Goal: Transaction & Acquisition: Subscribe to service/newsletter

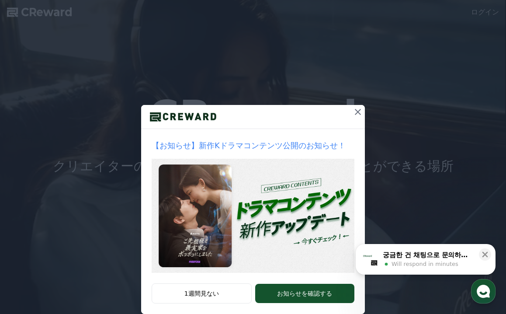
click at [358, 111] on icon at bounding box center [358, 112] width 10 height 10
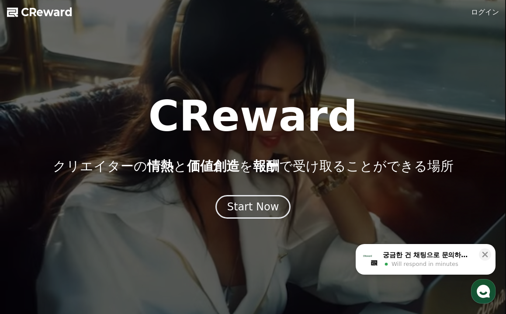
click at [476, 12] on link "ログイン" at bounding box center [485, 12] width 28 height 10
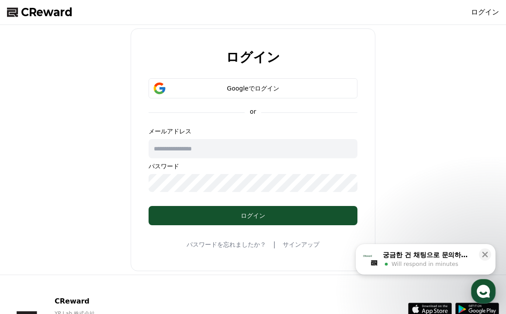
type input "**********"
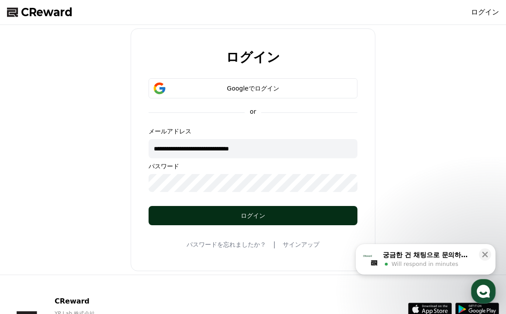
click at [184, 213] on div "ログイン" at bounding box center [253, 215] width 174 height 9
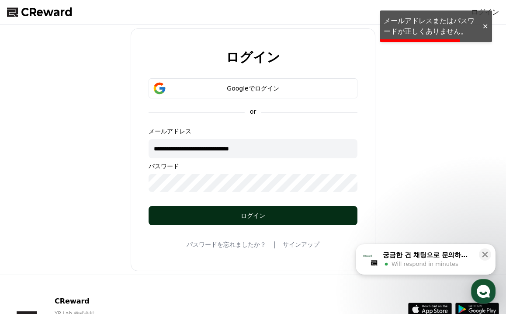
click at [184, 213] on div "ログイン" at bounding box center [253, 215] width 174 height 9
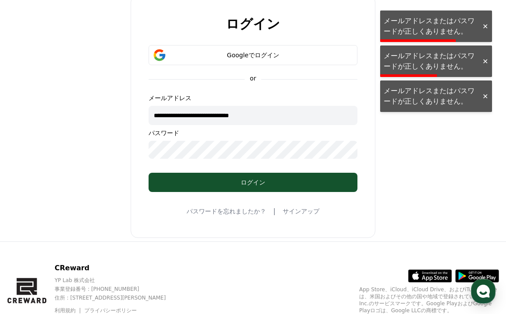
scroll to position [31, 0]
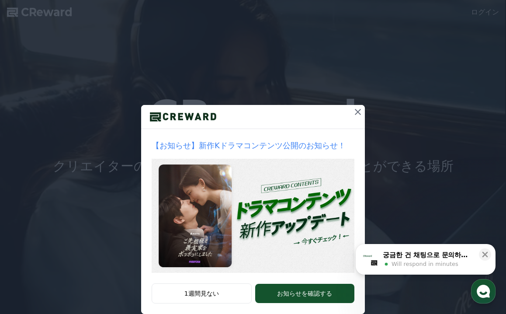
click at [357, 111] on icon at bounding box center [358, 112] width 6 height 6
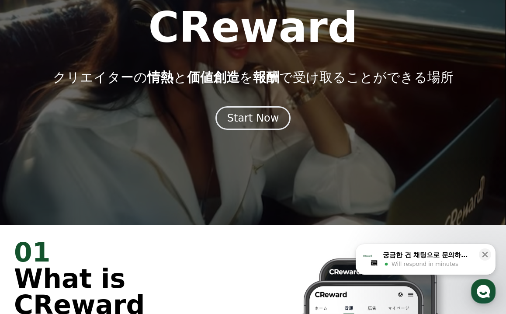
scroll to position [94, 0]
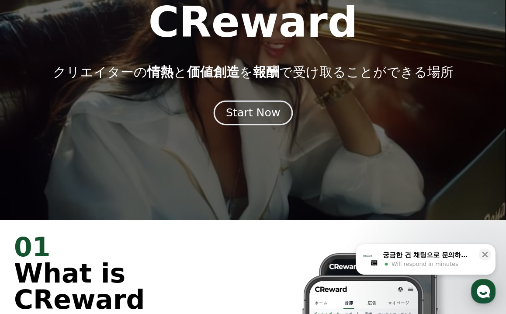
click at [248, 112] on div "Start Now" at bounding box center [253, 112] width 54 height 15
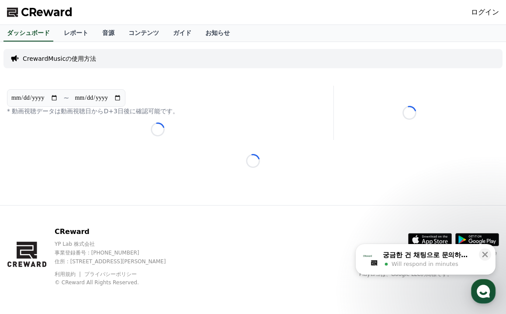
click at [70, 58] on p "CrewardMusicの使用方法" at bounding box center [59, 58] width 73 height 9
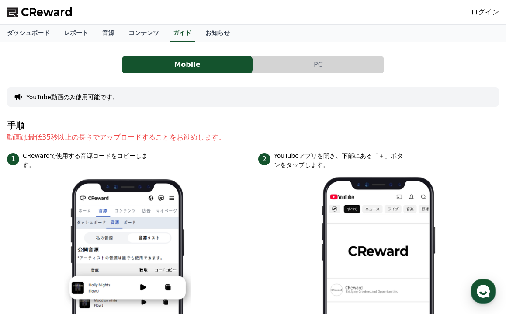
click at [314, 61] on button "PC" at bounding box center [318, 64] width 131 height 17
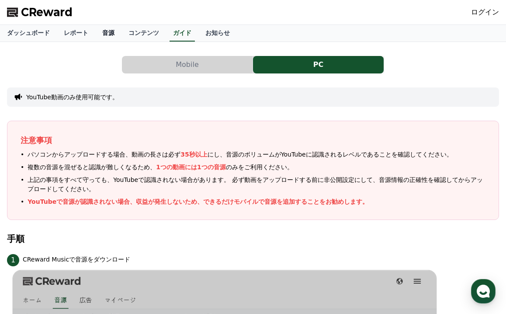
click at [97, 31] on link "音源" at bounding box center [108, 33] width 26 height 17
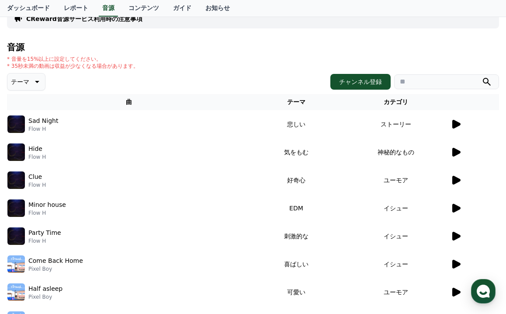
scroll to position [51, 0]
click at [459, 152] on icon at bounding box center [456, 151] width 8 height 9
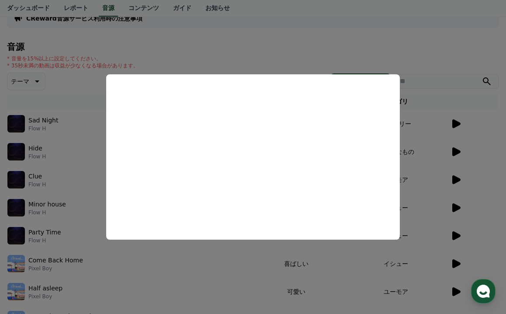
click at [375, 59] on button "close modal" at bounding box center [253, 157] width 506 height 314
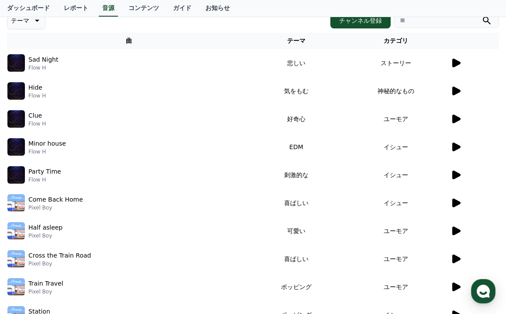
scroll to position [66, 0]
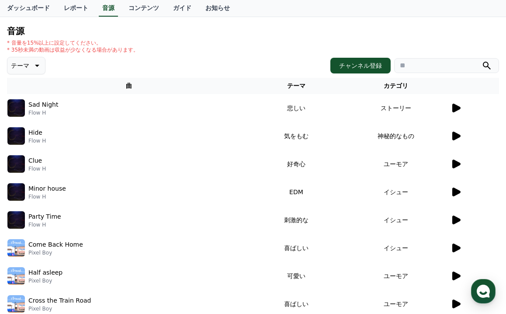
click at [403, 139] on td "神秘的なもの" at bounding box center [396, 136] width 108 height 28
click at [28, 62] on button "テーマ" at bounding box center [26, 65] width 38 height 17
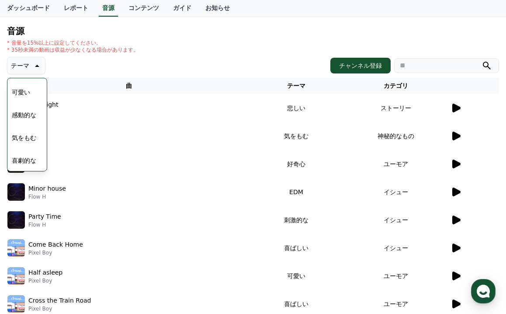
scroll to position [360, 0]
click at [25, 136] on button "気をもむ" at bounding box center [23, 137] width 31 height 19
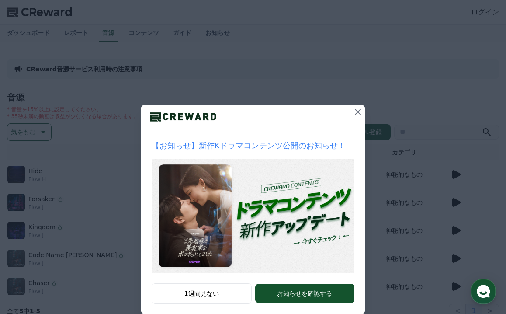
click at [359, 111] on icon at bounding box center [358, 112] width 10 height 10
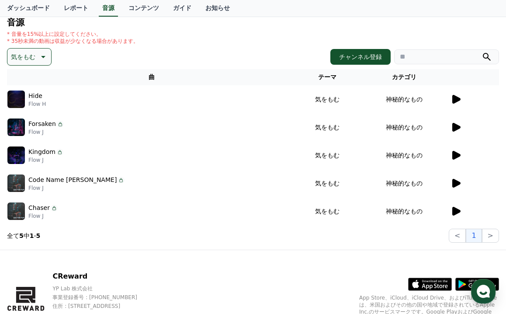
scroll to position [80, 0]
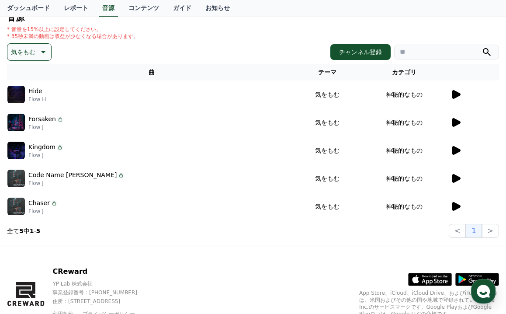
click at [452, 206] on icon at bounding box center [456, 206] width 10 height 10
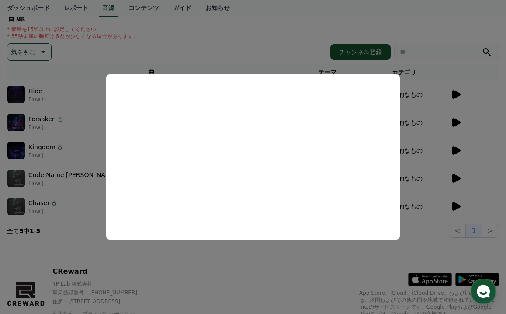
click at [456, 175] on button "close modal" at bounding box center [253, 157] width 506 height 314
click at [456, 175] on icon at bounding box center [456, 178] width 10 height 10
click at [458, 150] on button "close modal" at bounding box center [253, 157] width 506 height 314
click at [458, 150] on icon at bounding box center [456, 150] width 8 height 9
click at [452, 121] on button "close modal" at bounding box center [253, 157] width 506 height 314
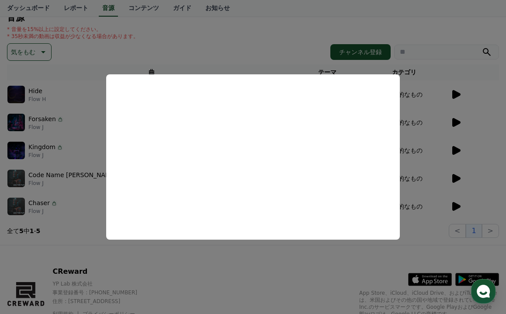
click at [452, 121] on icon at bounding box center [456, 122] width 10 height 10
click at [459, 92] on button "close modal" at bounding box center [253, 157] width 506 height 314
click at [459, 92] on icon at bounding box center [456, 94] width 10 height 10
click at [95, 227] on button "close modal" at bounding box center [253, 157] width 506 height 314
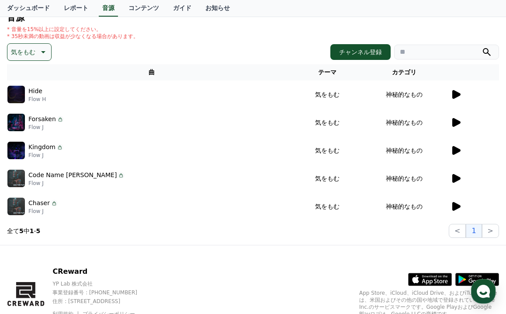
click at [139, 95] on div "Hide Flow H" at bounding box center [151, 94] width 288 height 17
click at [302, 95] on td "気をもむ" at bounding box center [327, 94] width 62 height 28
click at [457, 93] on icon at bounding box center [456, 94] width 8 height 9
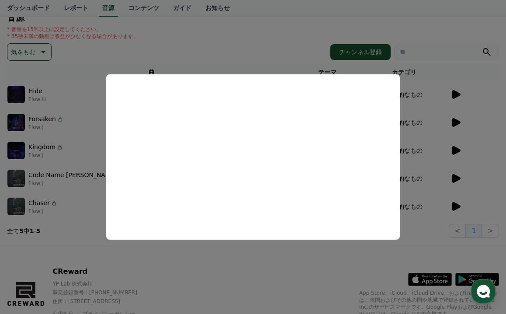
click at [35, 92] on button "close modal" at bounding box center [253, 157] width 506 height 314
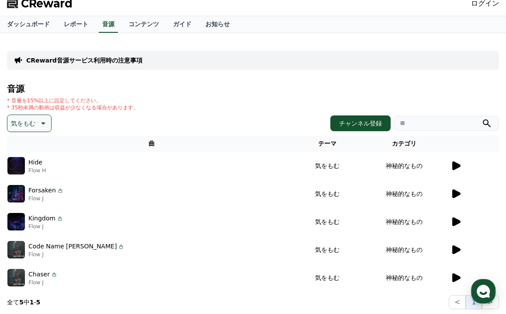
scroll to position [13, 0]
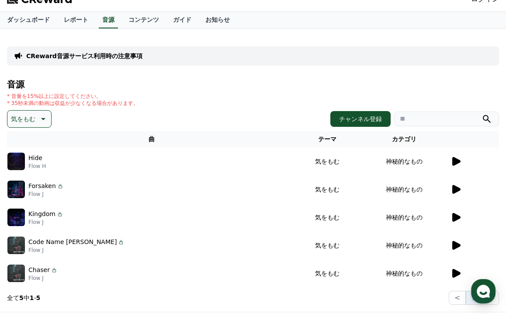
click at [456, 188] on icon at bounding box center [456, 189] width 8 height 9
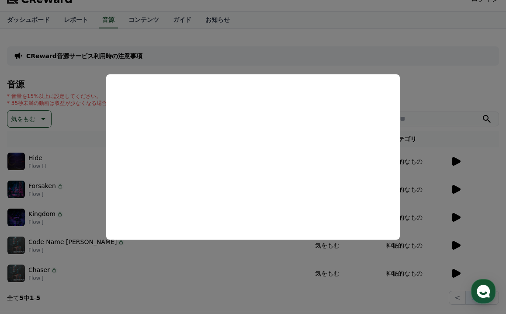
click at [280, 55] on button "close modal" at bounding box center [253, 157] width 506 height 314
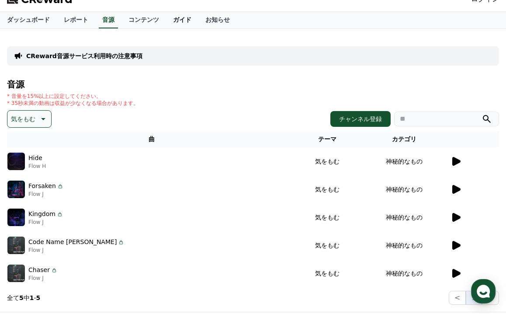
click at [176, 19] on link "ガイド" at bounding box center [182, 20] width 32 height 17
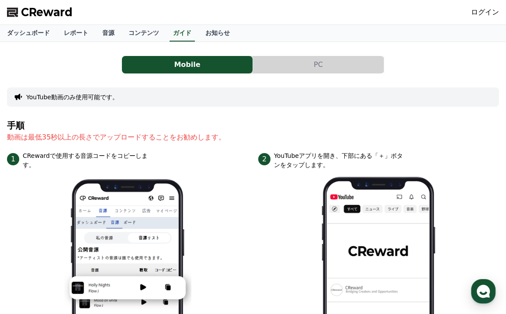
click at [311, 61] on button "PC" at bounding box center [318, 64] width 131 height 17
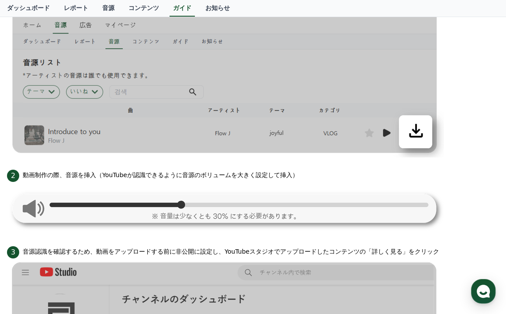
scroll to position [272, 0]
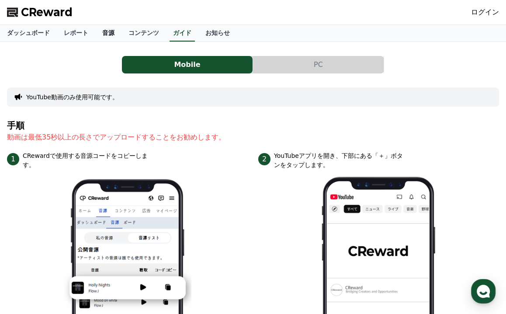
click at [104, 30] on link "音源" at bounding box center [108, 33] width 26 height 17
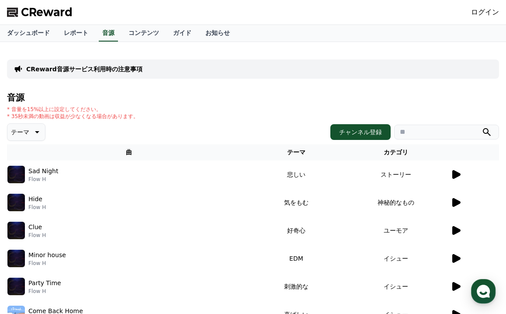
click at [482, 177] on div at bounding box center [475, 174] width 48 height 10
click at [483, 177] on div at bounding box center [475, 174] width 48 height 10
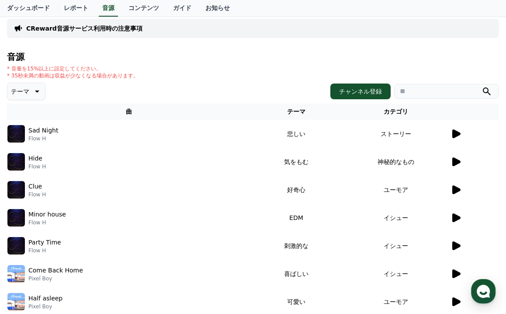
scroll to position [42, 0]
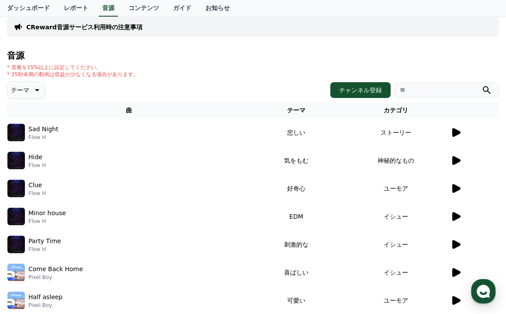
click at [473, 132] on div at bounding box center [475, 132] width 48 height 10
click at [485, 132] on div at bounding box center [475, 132] width 48 height 10
drag, startPoint x: 485, startPoint y: 132, endPoint x: 219, endPoint y: 136, distance: 266.7
click at [219, 136] on tr "Sad Night Flow H 悲しい ストーリー" at bounding box center [253, 132] width 492 height 28
click at [166, 133] on div "Sad Night Flow H" at bounding box center [128, 132] width 243 height 17
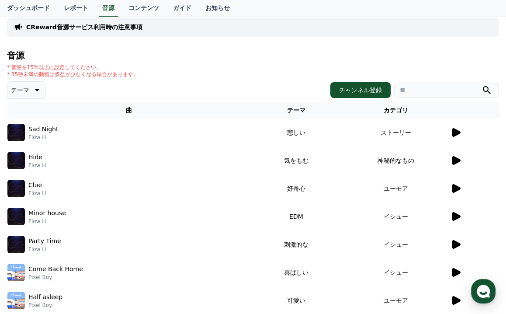
click at [122, 27] on p "CReward音源サービス利用時の注意事項" at bounding box center [84, 27] width 116 height 9
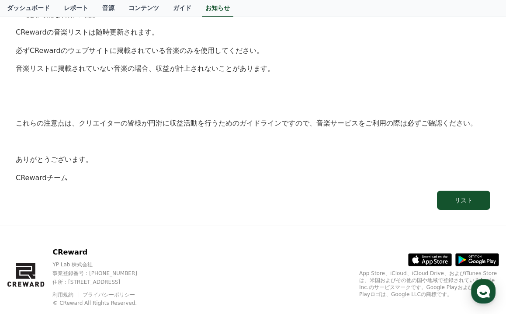
scroll to position [540, 0]
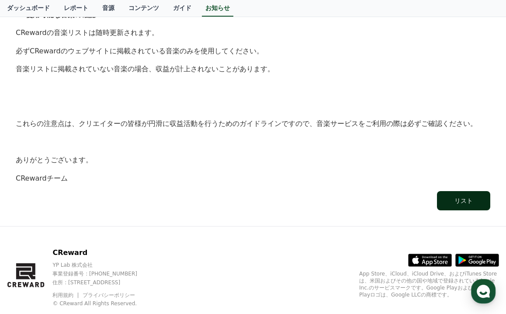
click at [455, 191] on button "リスト" at bounding box center [463, 200] width 53 height 19
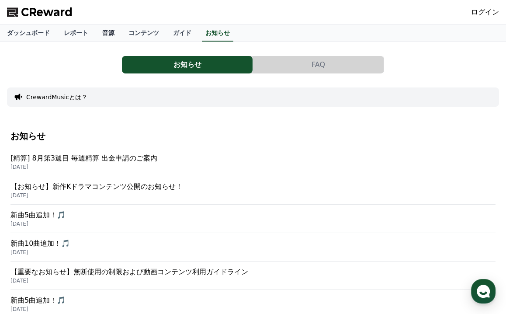
click at [106, 32] on link "音源" at bounding box center [108, 33] width 26 height 17
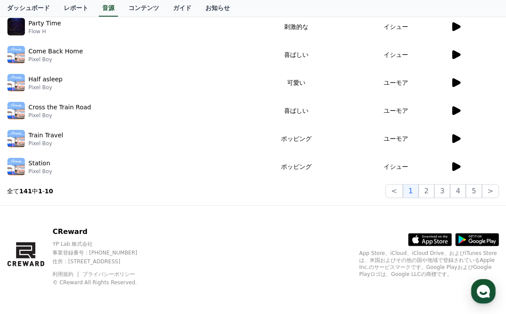
scroll to position [260, 0]
click at [434, 191] on button "2" at bounding box center [442, 191] width 16 height 14
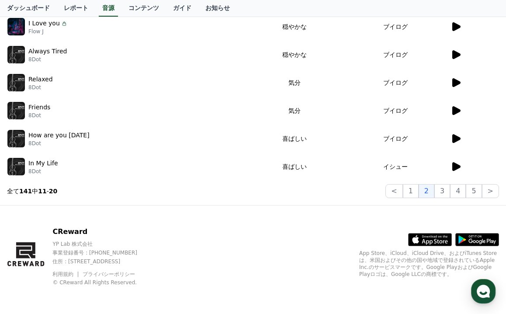
click at [486, 167] on div at bounding box center [475, 166] width 48 height 10
click at [493, 167] on div at bounding box center [475, 166] width 48 height 10
drag, startPoint x: 493, startPoint y: 167, endPoint x: 479, endPoint y: 167, distance: 13.5
click at [479, 167] on div at bounding box center [475, 166] width 48 height 10
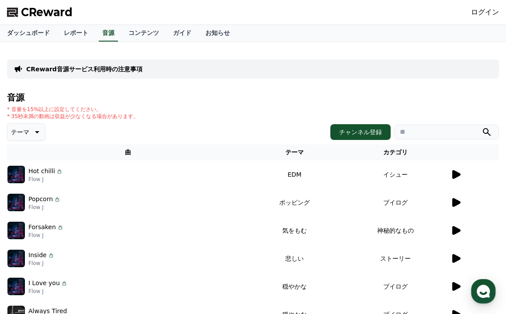
click at [492, 13] on link "ログイン" at bounding box center [485, 12] width 28 height 10
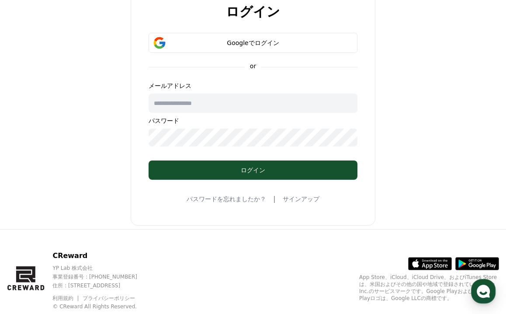
scroll to position [28, 0]
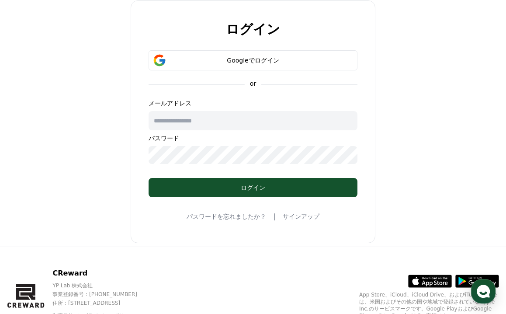
type input "**********"
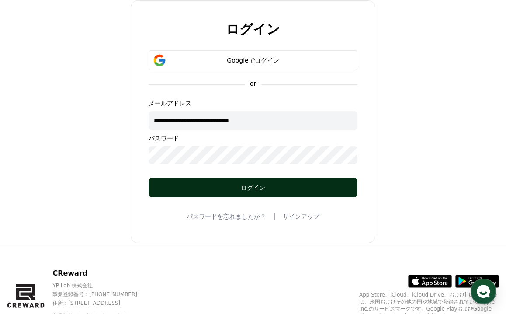
click at [179, 181] on button "ログイン" at bounding box center [253, 187] width 209 height 19
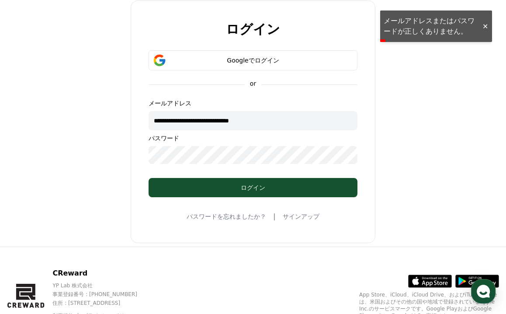
click at [485, 24] on div at bounding box center [485, 26] width 14 height 8
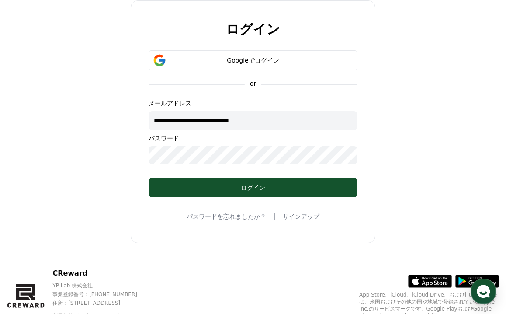
click at [305, 214] on link "サインアップ" at bounding box center [301, 216] width 37 height 9
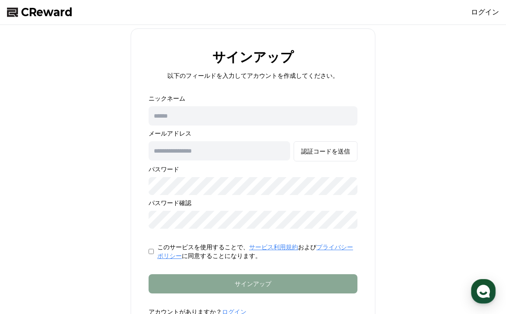
click at [208, 114] on input "text" at bounding box center [253, 115] width 209 height 19
type input "*******"
click at [189, 151] on input "text" at bounding box center [220, 150] width 142 height 19
type input "**********"
click at [378, 165] on div "**********" at bounding box center [252, 182] width 499 height 309
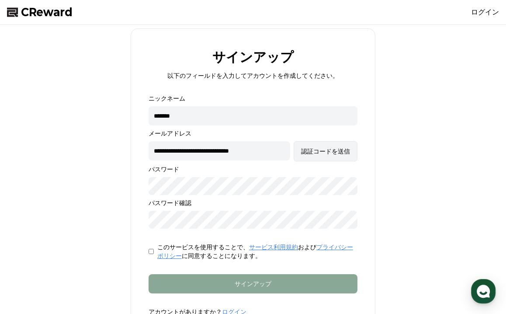
click at [334, 147] on div "認証コードを送信" at bounding box center [325, 151] width 49 height 9
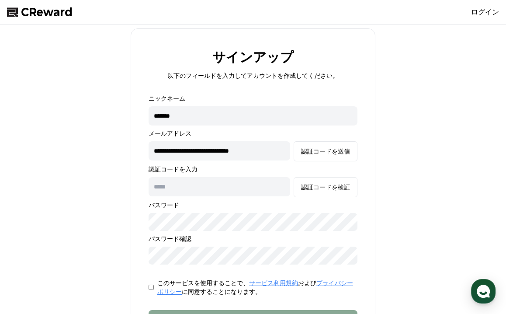
paste input "******"
type input "******"
drag, startPoint x: 125, startPoint y: 205, endPoint x: 126, endPoint y: 217, distance: 11.9
click at [126, 217] on div "**********" at bounding box center [252, 200] width 499 height 345
drag, startPoint x: 76, startPoint y: 10, endPoint x: 24, endPoint y: 12, distance: 52.5
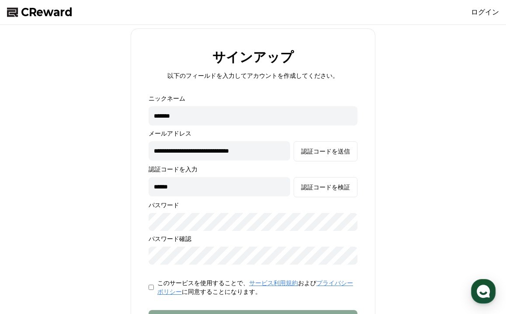
click at [22, 12] on div "CReward ログイン" at bounding box center [253, 12] width 506 height 24
copy span "CReward"
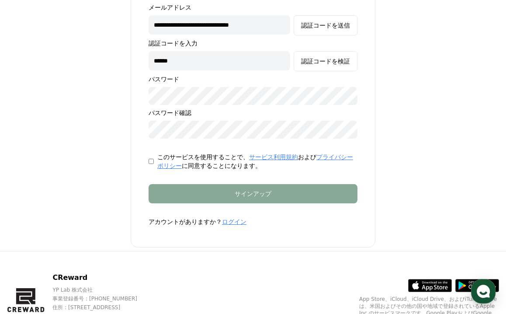
scroll to position [126, 0]
click at [272, 153] on link "サービス利用規約" at bounding box center [273, 156] width 49 height 7
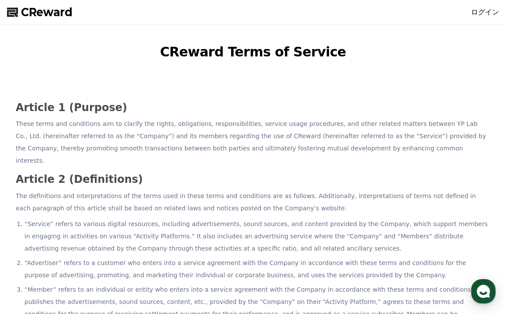
scroll to position [126, 0]
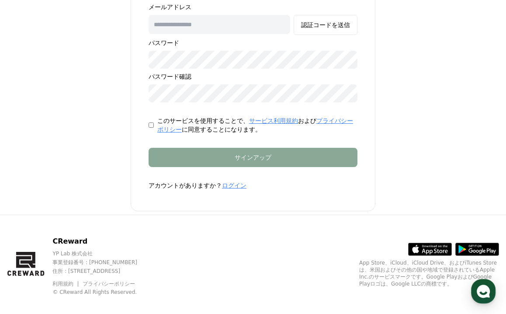
click at [315, 119] on link "プライバシーポリシー" at bounding box center [255, 125] width 196 height 16
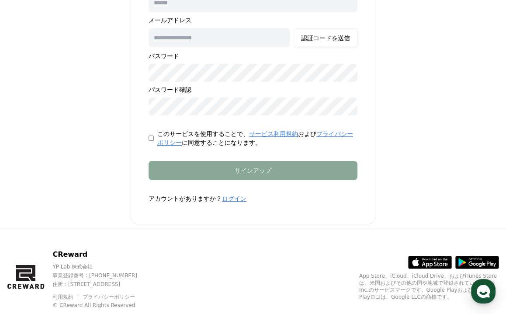
scroll to position [114, 0]
click at [234, 198] on link "ログイン" at bounding box center [234, 198] width 24 height 7
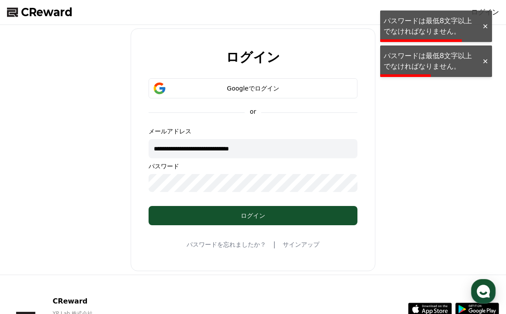
type input "**********"
click at [114, 172] on div "**********" at bounding box center [252, 149] width 499 height 243
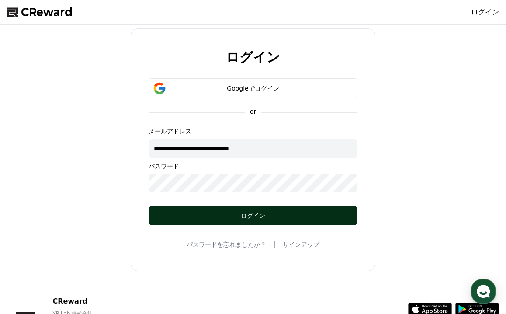
click at [208, 215] on div "ログイン" at bounding box center [253, 215] width 174 height 9
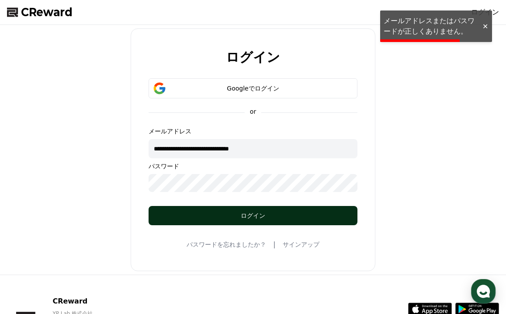
click at [208, 215] on div "ログイン" at bounding box center [253, 215] width 174 height 9
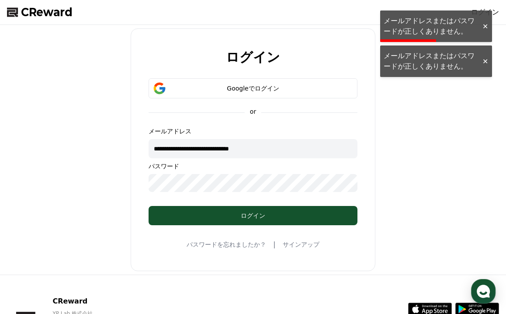
click at [290, 243] on link "サインアップ" at bounding box center [301, 244] width 37 height 9
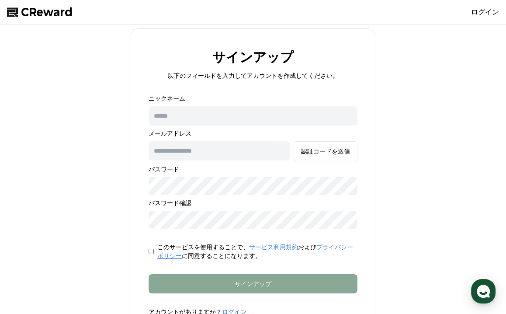
click at [211, 113] on input "text" at bounding box center [253, 115] width 209 height 19
type input "*******"
click at [198, 152] on input "text" at bounding box center [220, 150] width 142 height 19
type input "*"
type input "**********"
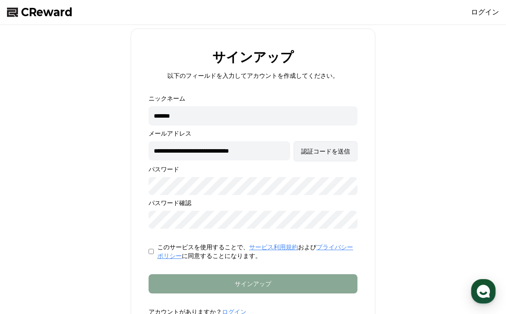
click at [343, 153] on div "認証コードを送信" at bounding box center [325, 151] width 49 height 9
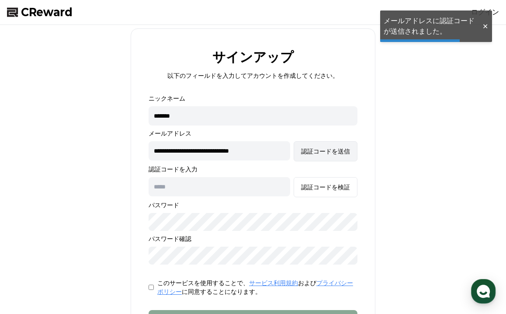
scroll to position [1, 0]
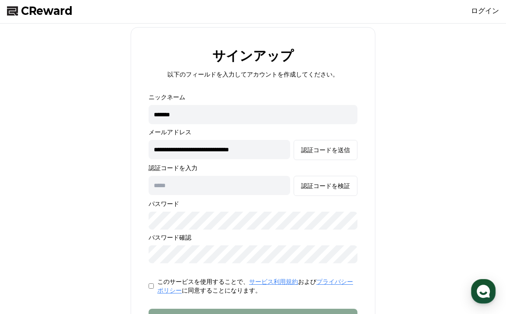
paste input "******"
type input "******"
click at [319, 183] on div "認証コードを検証" at bounding box center [325, 185] width 49 height 9
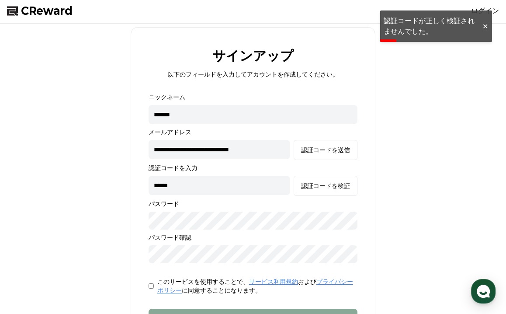
click at [231, 188] on input "******" at bounding box center [220, 185] width 142 height 19
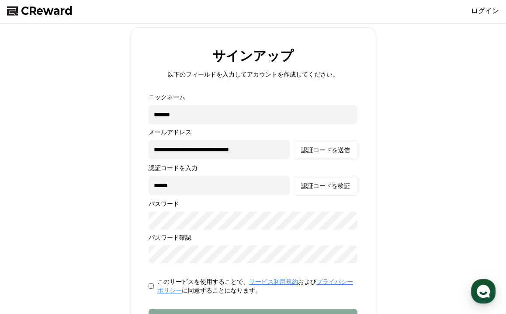
drag, startPoint x: 200, startPoint y: 182, endPoint x: 102, endPoint y: 180, distance: 97.9
click at [103, 179] on div "**********" at bounding box center [252, 199] width 499 height 345
click at [105, 181] on div "**********" at bounding box center [252, 199] width 499 height 345
click at [334, 183] on div "認証コードを検証" at bounding box center [325, 185] width 49 height 9
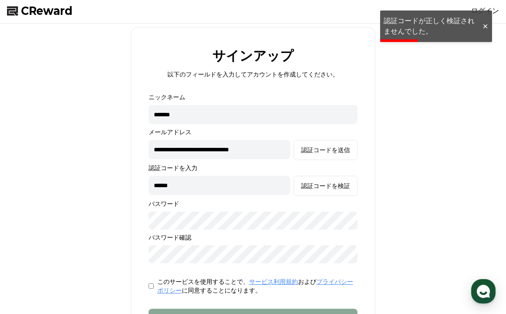
drag, startPoint x: 186, startPoint y: 183, endPoint x: 137, endPoint y: 182, distance: 49.0
click at [137, 182] on form "**********" at bounding box center [253, 222] width 237 height 258
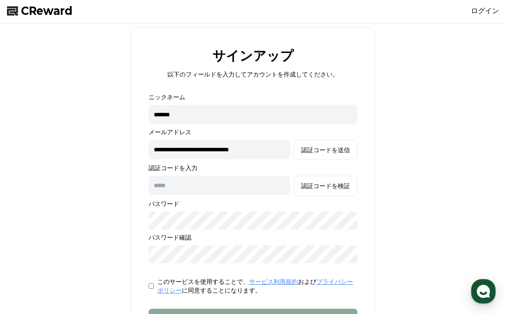
click at [398, 177] on div "**********" at bounding box center [252, 199] width 499 height 345
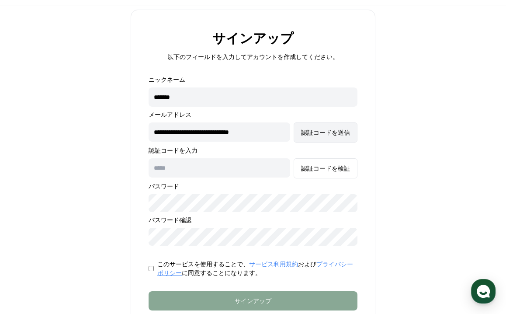
click at [342, 131] on div "認証コードを送信" at bounding box center [325, 132] width 49 height 9
click at [166, 166] on input "text" at bounding box center [220, 167] width 142 height 19
paste input "******"
type input "******"
click at [320, 166] on div "認証コードを検証" at bounding box center [325, 168] width 49 height 9
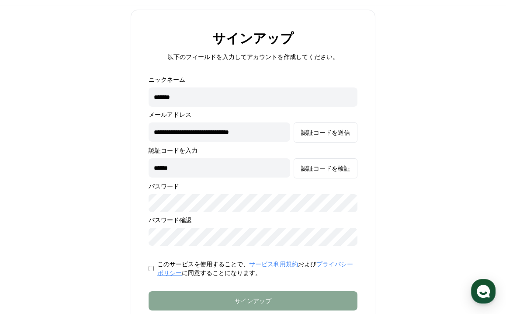
click at [122, 237] on div "**********" at bounding box center [252, 182] width 499 height 345
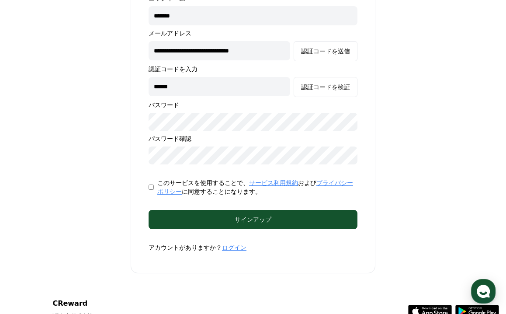
scroll to position [101, 0]
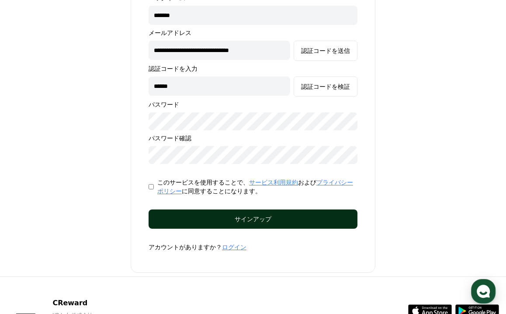
click at [240, 215] on div "サインアップ" at bounding box center [253, 219] width 174 height 9
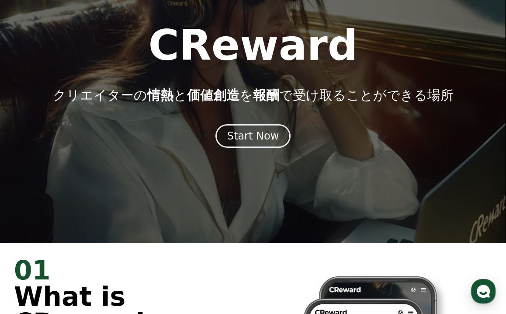
scroll to position [71, 0]
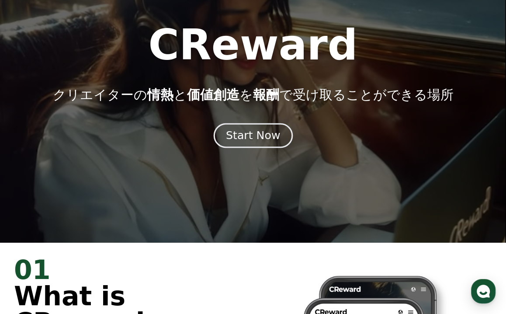
click at [266, 134] on div "Start Now" at bounding box center [253, 135] width 54 height 15
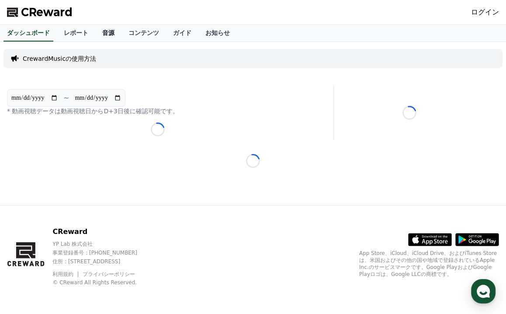
click at [103, 32] on link "音源" at bounding box center [108, 33] width 26 height 17
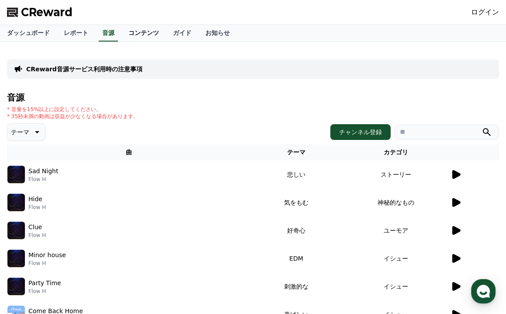
click at [135, 32] on link "コンテンツ" at bounding box center [144, 33] width 45 height 17
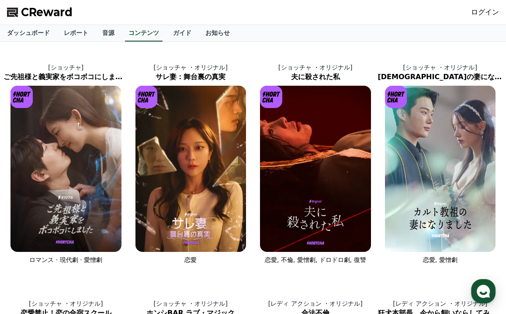
click at [485, 10] on link "ログイン" at bounding box center [485, 12] width 28 height 10
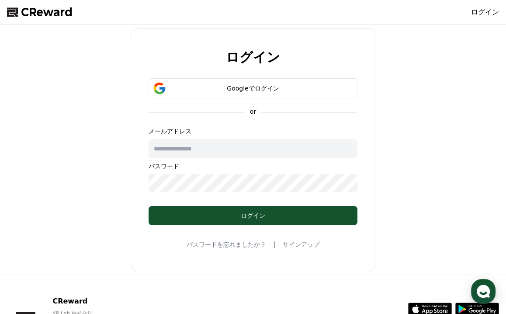
click at [99, 121] on div "ログイン Googleでログイン or メールアドレス パスワード ログイン パスワードを忘れましたか？ | サインアップ" at bounding box center [252, 149] width 499 height 243
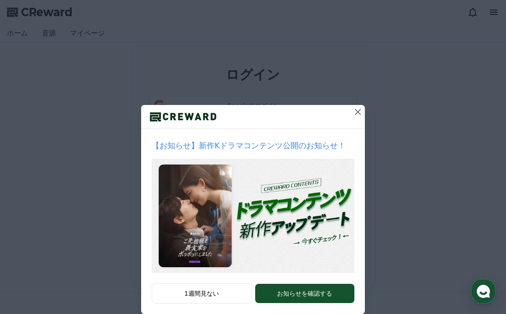
click at [358, 112] on icon at bounding box center [358, 112] width 6 height 6
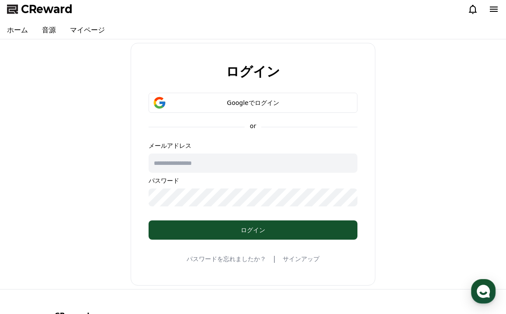
scroll to position [3, 0]
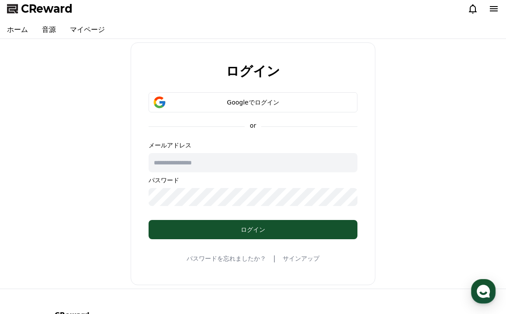
click at [246, 167] on input "text" at bounding box center [253, 162] width 209 height 19
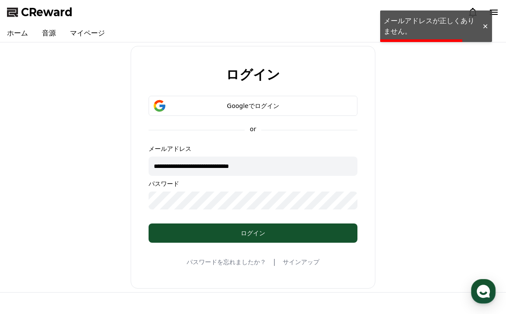
scroll to position [0, 0]
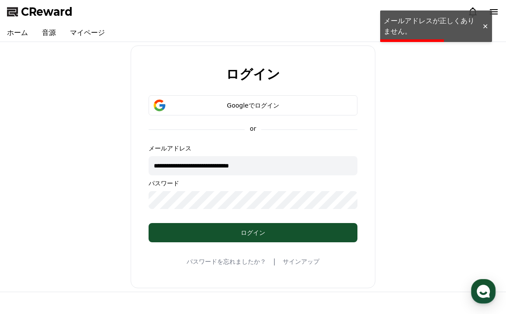
type input "**********"
click at [109, 193] on div "**********" at bounding box center [252, 166] width 499 height 243
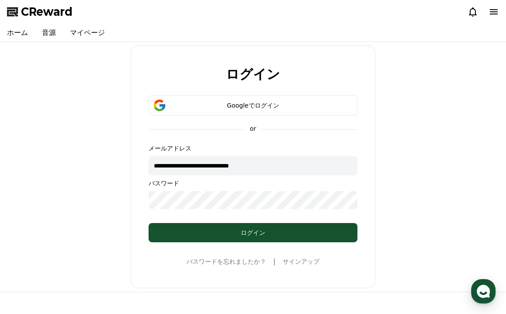
click at [90, 200] on div "**********" at bounding box center [252, 166] width 499 height 243
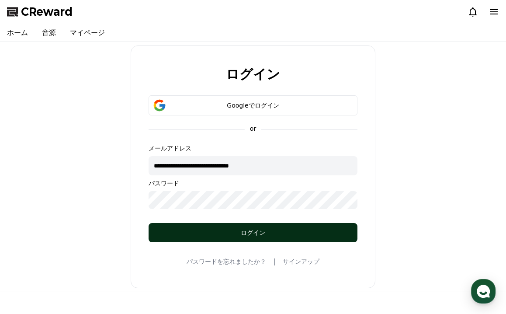
click at [257, 232] on div "ログイン" at bounding box center [253, 232] width 174 height 9
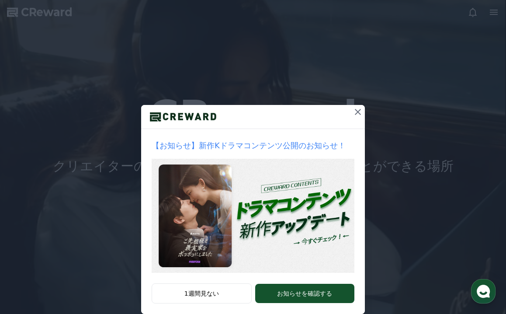
click at [357, 110] on icon at bounding box center [358, 112] width 10 height 10
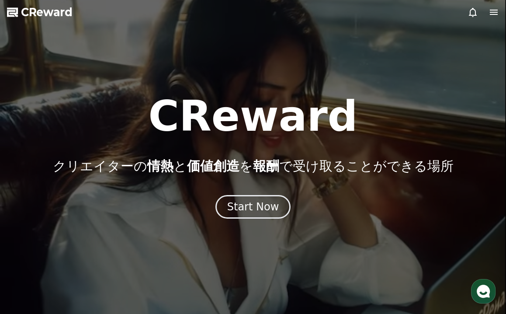
click at [495, 14] on icon at bounding box center [494, 12] width 10 height 10
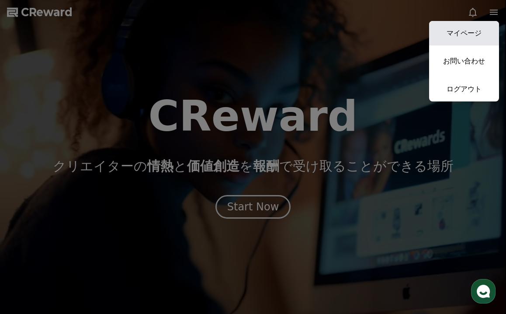
click at [481, 32] on link "マイページ" at bounding box center [464, 33] width 70 height 24
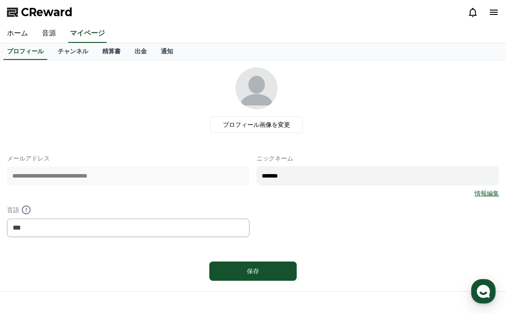
click at [49, 32] on link "音源" at bounding box center [49, 33] width 28 height 18
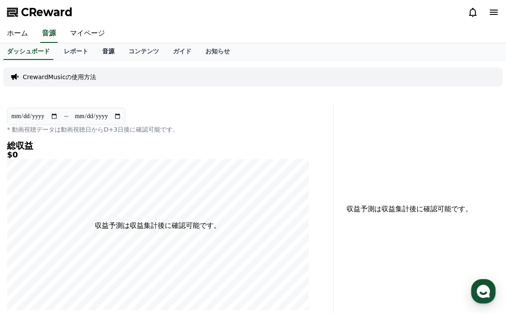
click at [100, 51] on link "音源" at bounding box center [108, 51] width 26 height 17
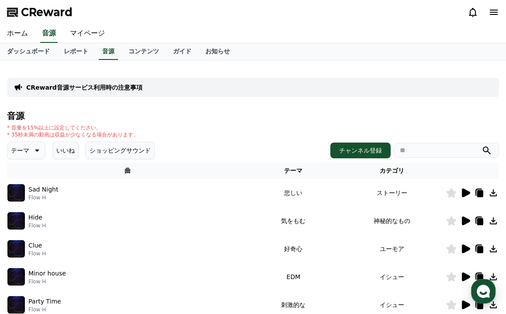
click at [468, 220] on icon at bounding box center [466, 220] width 8 height 9
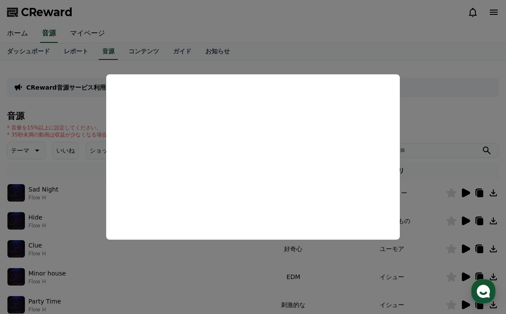
click at [457, 132] on button "close modal" at bounding box center [253, 157] width 506 height 314
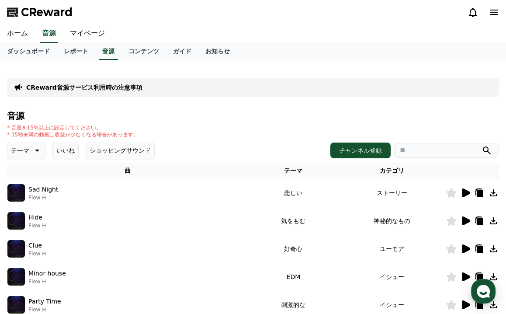
click at [494, 221] on icon at bounding box center [493, 220] width 7 height 7
click at [365, 149] on button "チャンネル登録" at bounding box center [360, 150] width 60 height 16
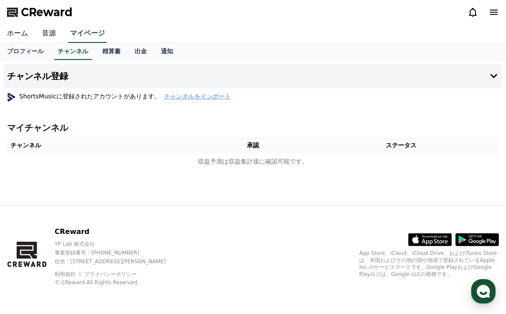
click at [193, 96] on span "チャンネルをインポート" at bounding box center [197, 96] width 67 height 9
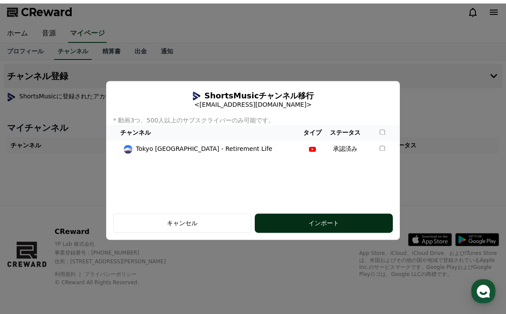
click at [292, 222] on div "インポート" at bounding box center [323, 223] width 103 height 9
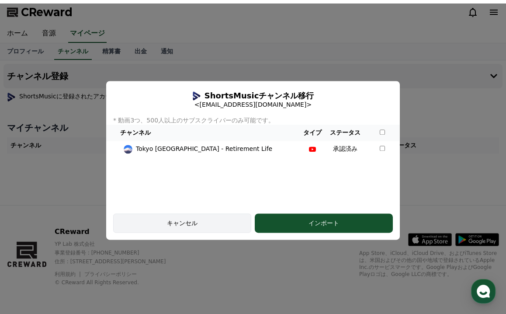
click at [171, 224] on div "キャンセル" at bounding box center [182, 223] width 113 height 9
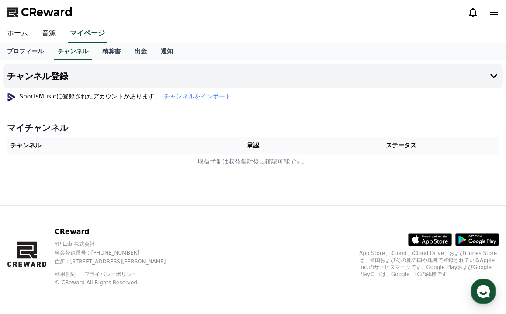
click at [46, 32] on link "音源" at bounding box center [49, 33] width 28 height 18
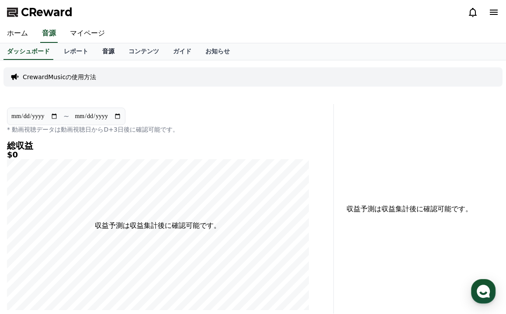
click at [108, 52] on link "音源" at bounding box center [108, 51] width 26 height 17
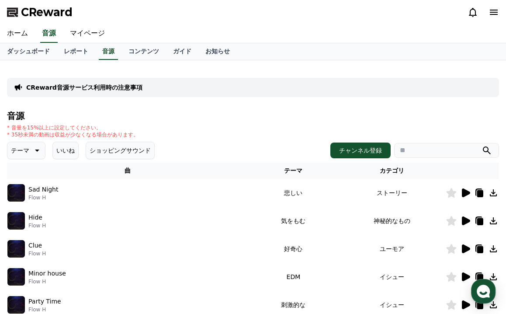
click at [492, 222] on icon at bounding box center [493, 220] width 10 height 10
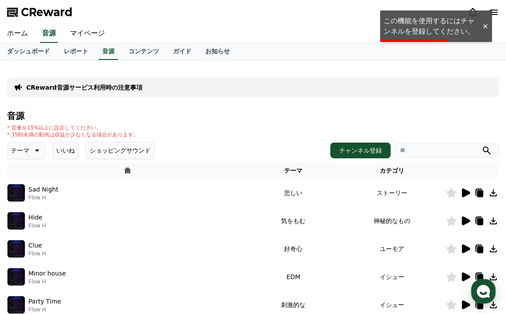
click at [222, 137] on div "* 音量を15%以上に設定してください。 * 35秒未満の動画は収益が少なくなる場合があります。" at bounding box center [253, 131] width 492 height 14
click at [219, 139] on div "音源 * 音量を15%以上に設定してください。 * 35秒未満の動画は収益が少なくなる場合があります。 テーマ いいね ショッピングサウンド チャンネル登録 …" at bounding box center [253, 293] width 492 height 365
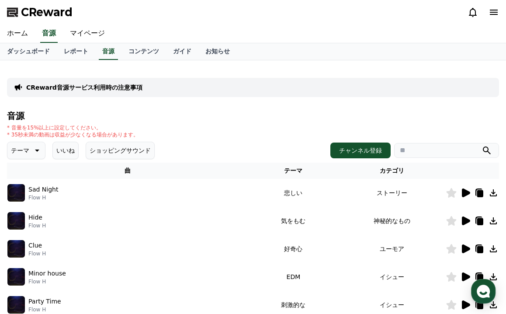
click at [441, 27] on div "ホーム 音源 マイページ" at bounding box center [253, 33] width 506 height 18
click at [372, 150] on button "チャンネル登録" at bounding box center [360, 150] width 60 height 16
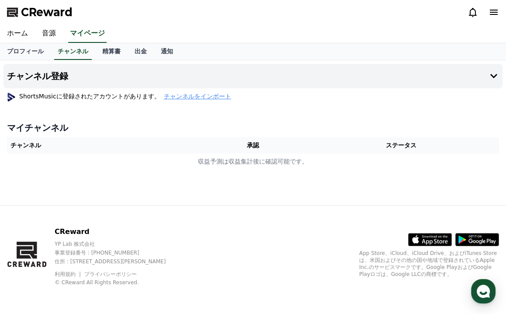
click at [165, 150] on th "チャンネル" at bounding box center [105, 145] width 196 height 16
click at [466, 78] on button "チャンネル登録" at bounding box center [252, 76] width 499 height 24
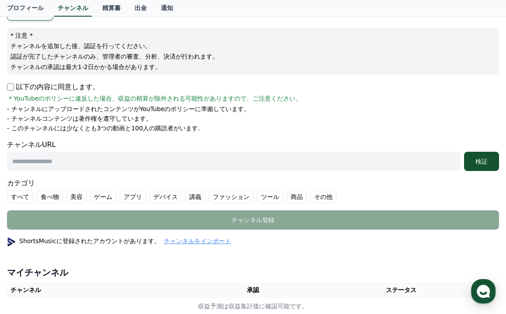
scroll to position [94, 0]
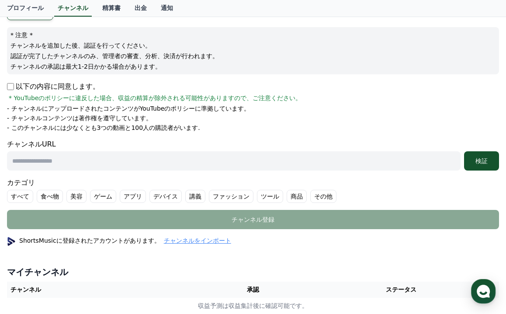
click at [180, 239] on span "チャンネルをインポート" at bounding box center [197, 240] width 67 height 9
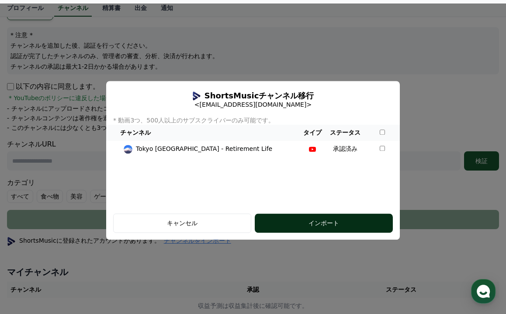
click at [291, 220] on div "インポート" at bounding box center [323, 223] width 103 height 9
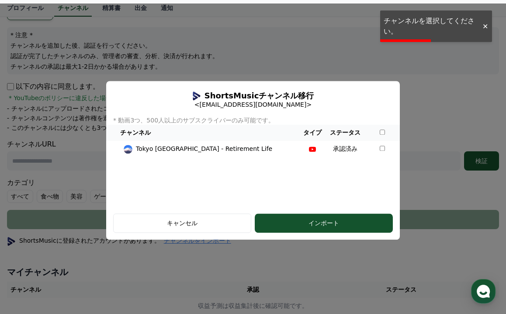
click at [483, 24] on div at bounding box center [485, 26] width 14 height 8
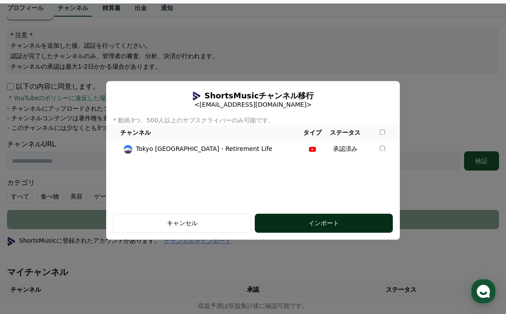
click at [325, 222] on div "インポート" at bounding box center [323, 223] width 103 height 9
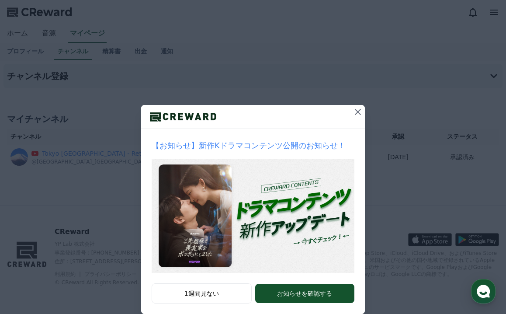
click at [358, 110] on icon at bounding box center [358, 112] width 10 height 10
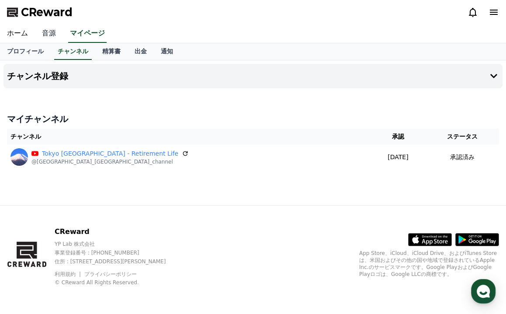
click at [46, 34] on link "音源" at bounding box center [49, 33] width 28 height 18
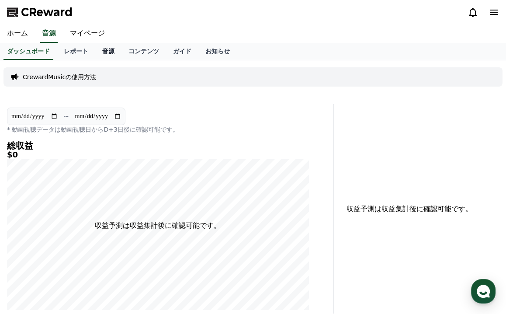
click at [103, 50] on link "音源" at bounding box center [108, 51] width 26 height 17
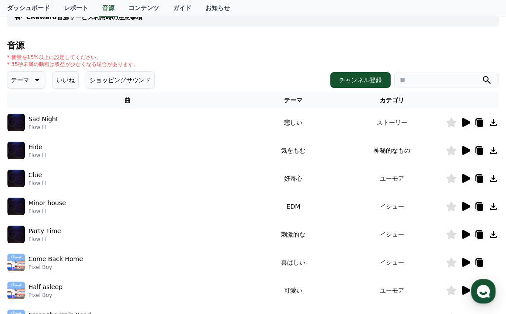
scroll to position [73, 0]
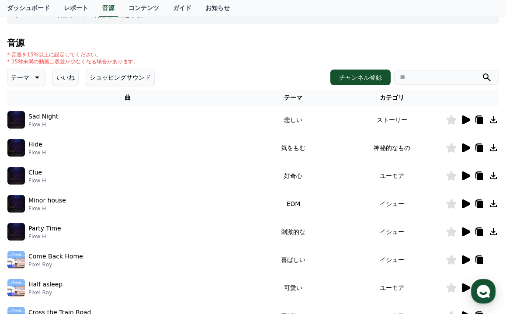
click at [493, 149] on icon at bounding box center [493, 147] width 7 height 7
